Goal: Register for event/course

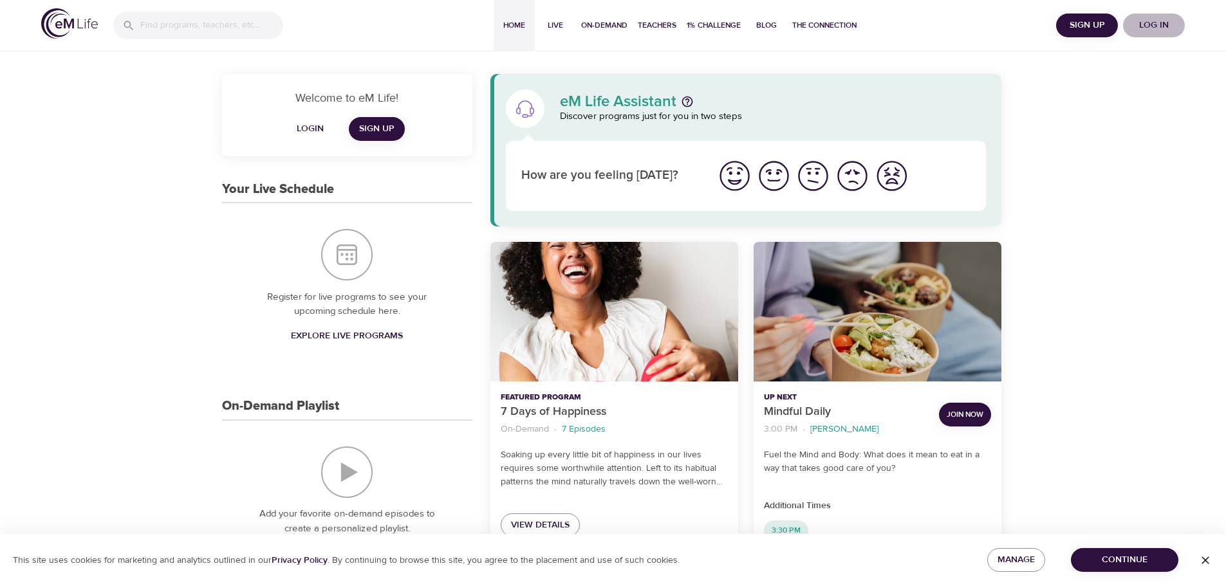
click at [1154, 26] on span "Log in" at bounding box center [1153, 25] width 51 height 16
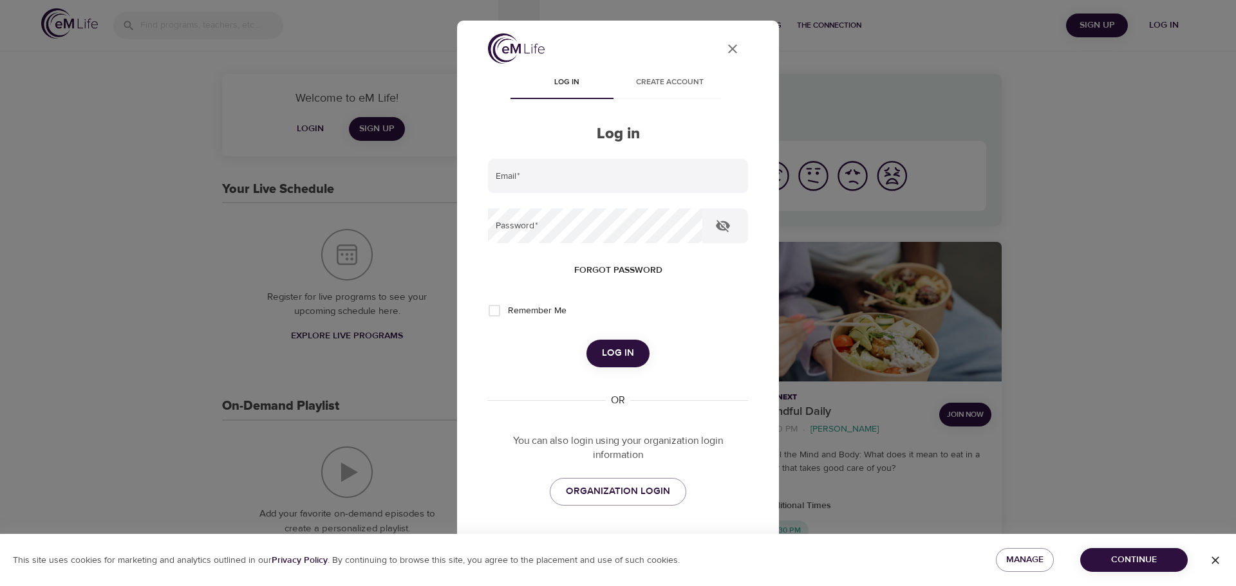
type input "mara.stangl@yahoo.com"
click at [608, 354] on span "Log in" at bounding box center [618, 353] width 32 height 17
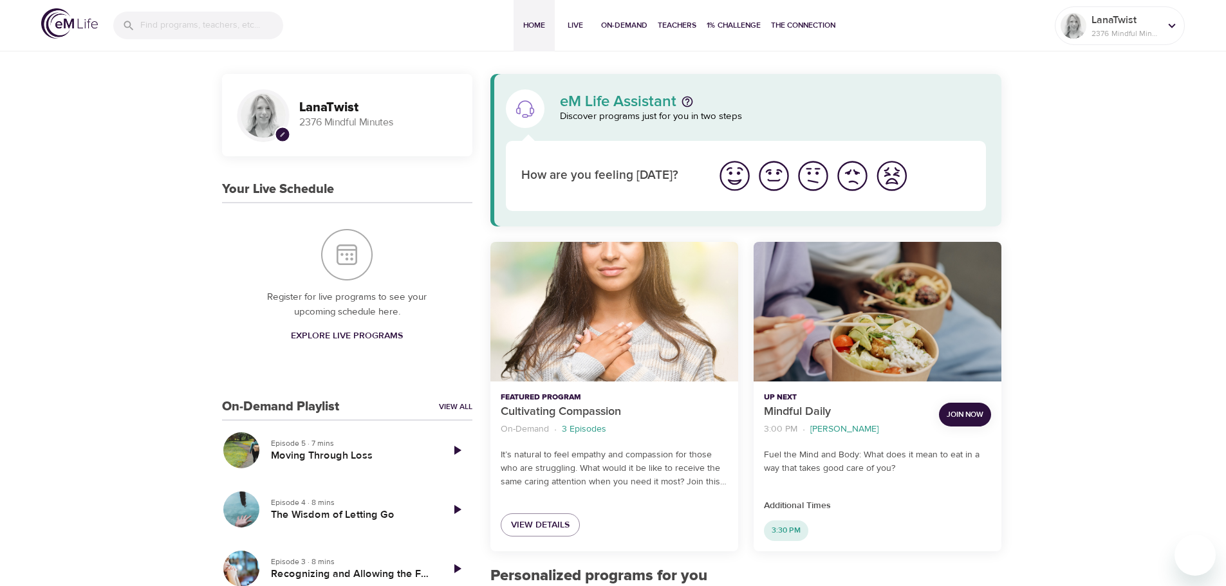
click at [338, 333] on span "Explore Live Programs" at bounding box center [347, 336] width 112 height 16
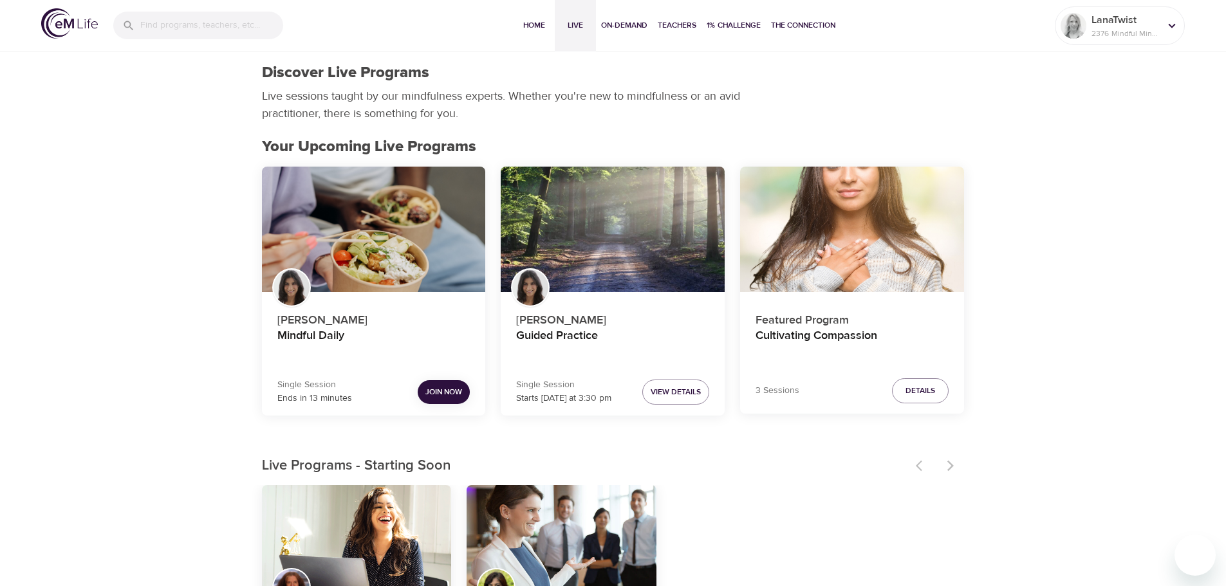
click at [449, 393] on span "Join Now" at bounding box center [443, 392] width 37 height 14
